Goal: Task Accomplishment & Management: Complete application form

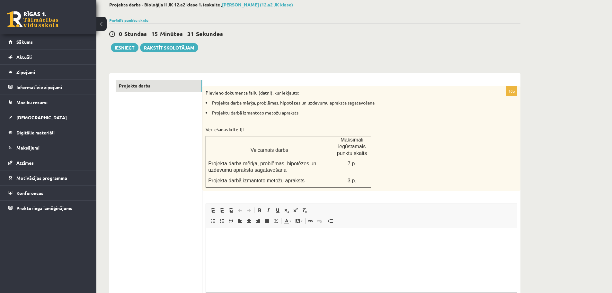
scroll to position [100, 0]
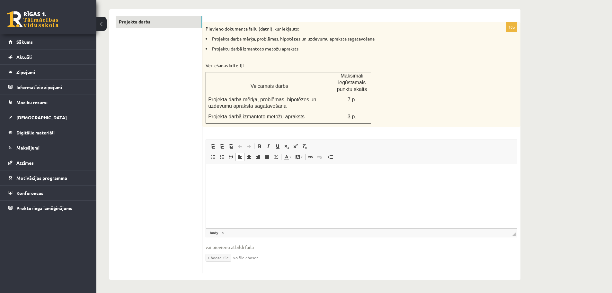
click at [268, 183] on html at bounding box center [361, 174] width 311 height 20
click at [221, 259] on input "file" at bounding box center [362, 256] width 312 height 13
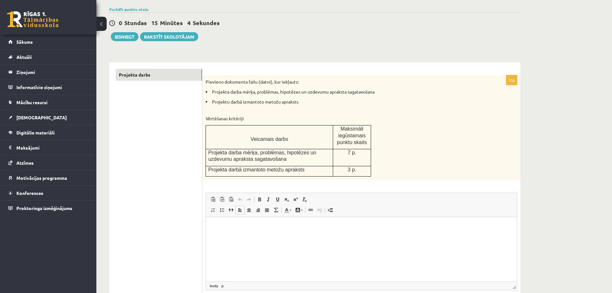
scroll to position [0, 0]
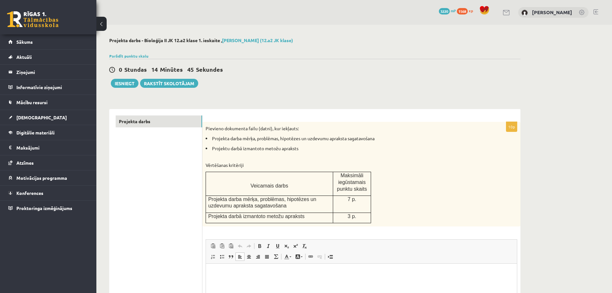
type input "**********"
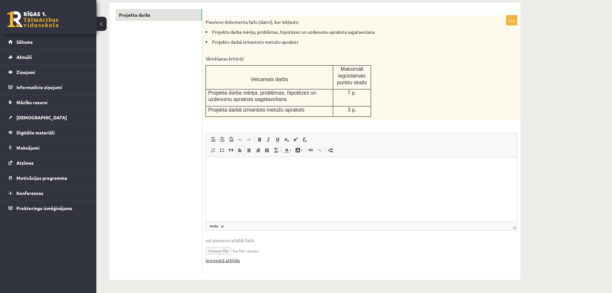
click at [231, 262] on link "Iesniegtā atbilde" at bounding box center [223, 260] width 34 height 7
click at [225, 168] on p "Bagātinātā teksta redaktors, wiswyg-editor-user-answer-47433947824340" at bounding box center [361, 166] width 298 height 7
click at [491, 51] on div "Pievieno dokumenta failu (datni), kur iekļauts: Projekta darba mērķa, problēmas…" at bounding box center [361, 67] width 318 height 104
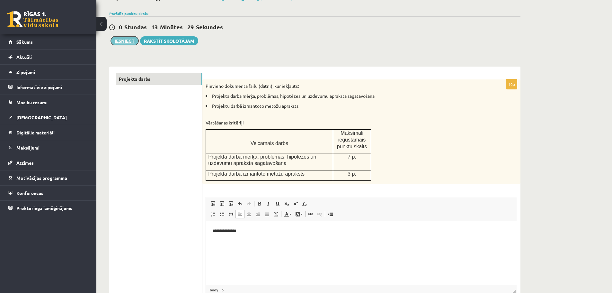
click at [129, 39] on button "Iesniegt" at bounding box center [125, 40] width 28 height 9
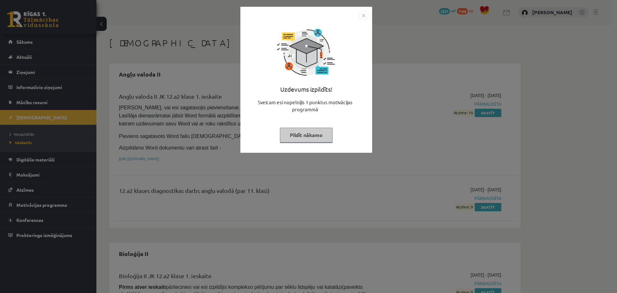
click at [323, 136] on button "Pildīt nākamo" at bounding box center [306, 135] width 53 height 15
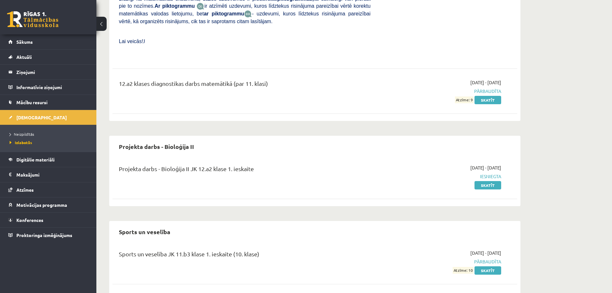
scroll to position [2962, 0]
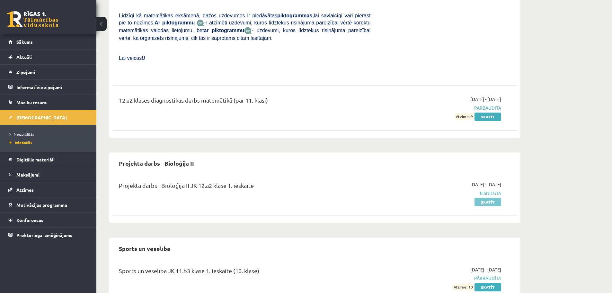
click at [482, 198] on link "Skatīt" at bounding box center [487, 202] width 27 height 8
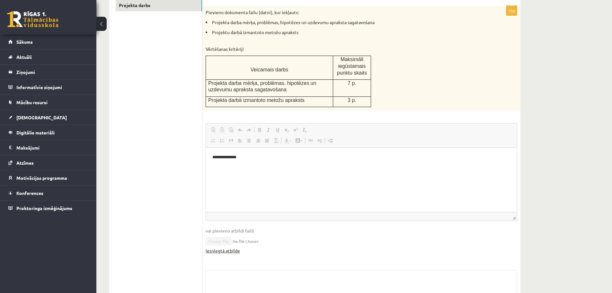
click at [223, 252] on link "Iesniegtā atbilde" at bounding box center [223, 250] width 34 height 7
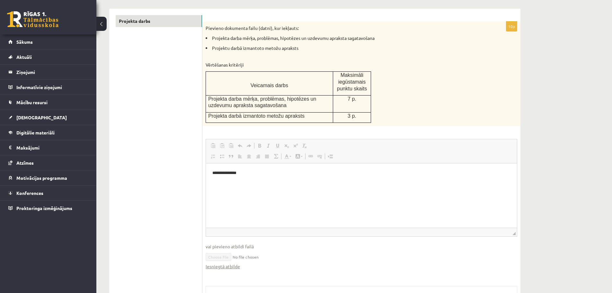
scroll to position [38, 0]
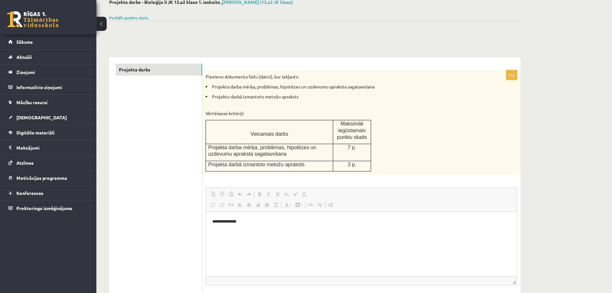
click at [30, 14] on link at bounding box center [32, 19] width 51 height 16
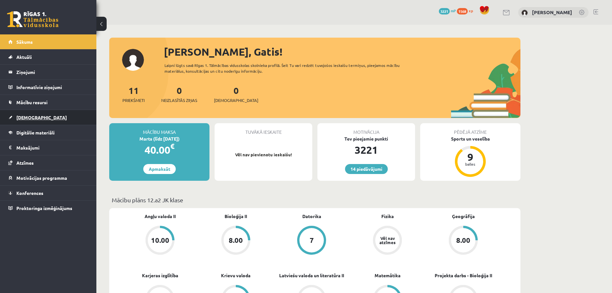
click at [28, 120] on link "[DEMOGRAPHIC_DATA]" at bounding box center [48, 117] width 80 height 15
